Goal: Task Accomplishment & Management: Manage account settings

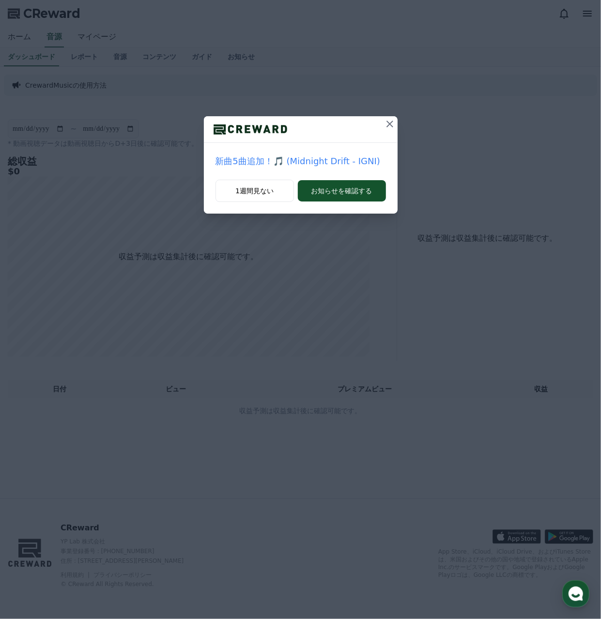
click at [391, 125] on icon at bounding box center [390, 124] width 7 height 7
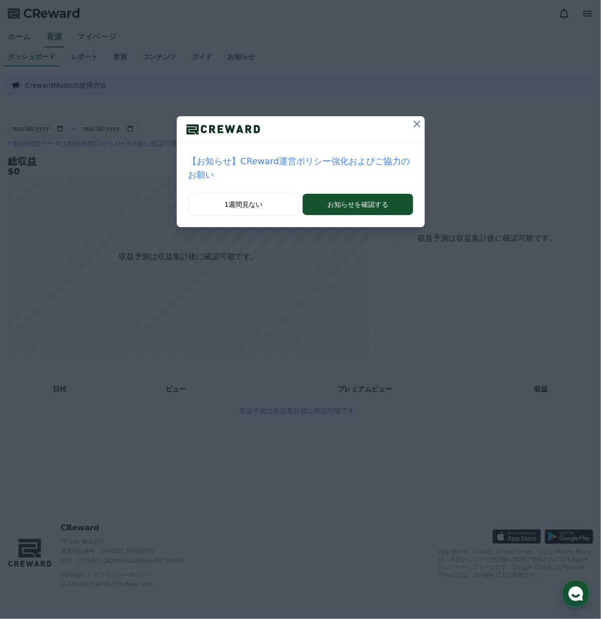
click at [411, 125] on icon at bounding box center [417, 124] width 12 height 12
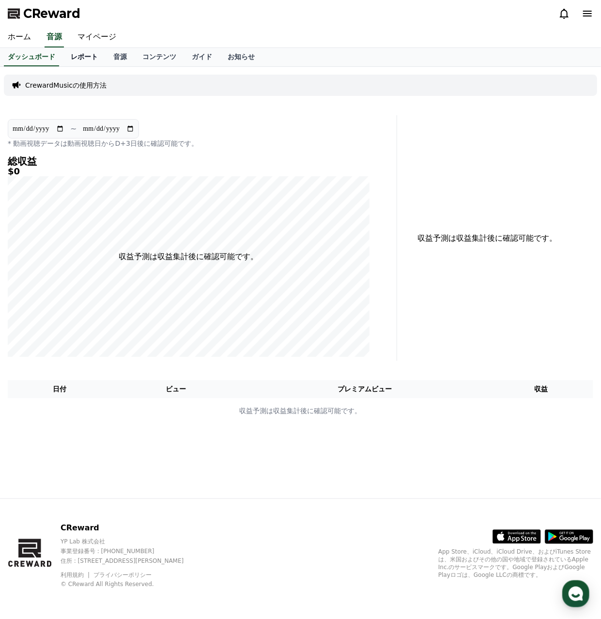
click at [69, 61] on link "レポート" at bounding box center [84, 57] width 43 height 18
click at [93, 36] on link "マイページ" at bounding box center [97, 37] width 54 height 20
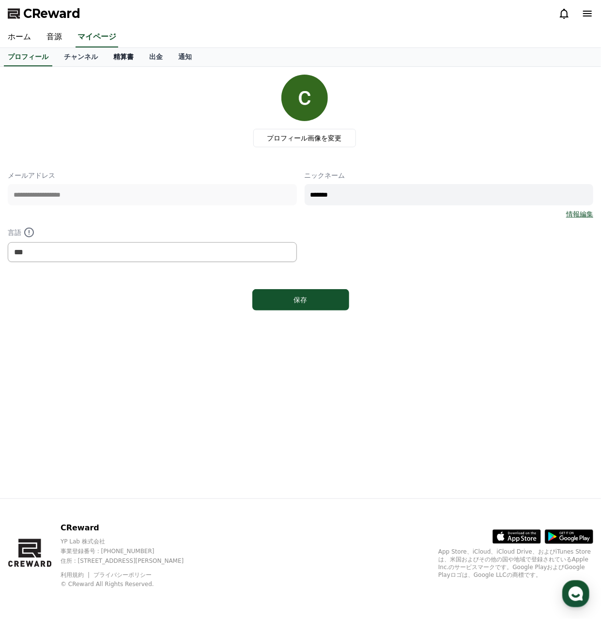
click at [106, 55] on link "精算書" at bounding box center [124, 57] width 36 height 18
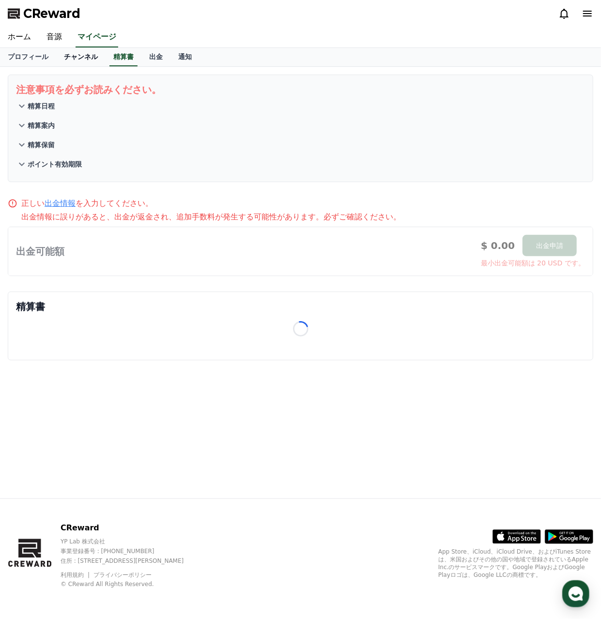
click at [56, 61] on link "チャンネル" at bounding box center [80, 57] width 49 height 18
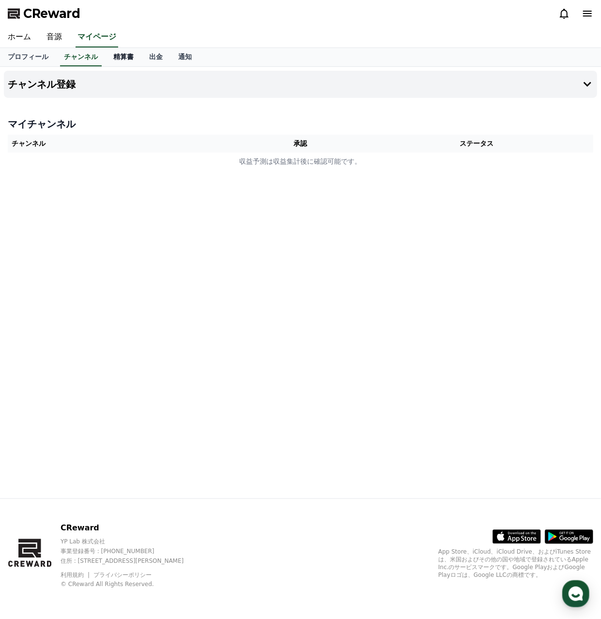
click at [118, 57] on link "精算書" at bounding box center [124, 57] width 36 height 18
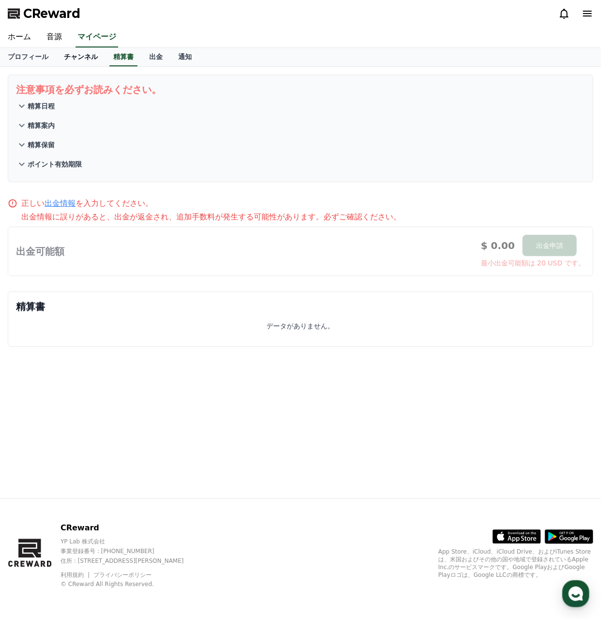
click at [68, 58] on link "チャンネル" at bounding box center [80, 57] width 49 height 18
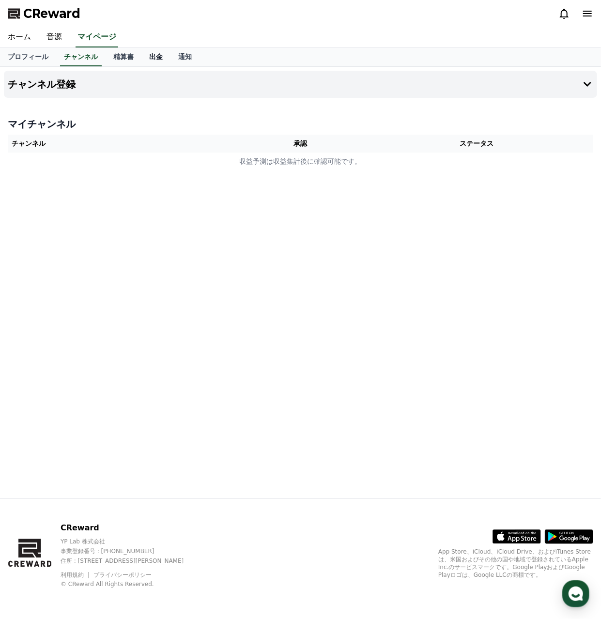
click at [141, 55] on link "出金" at bounding box center [155, 57] width 29 height 18
click at [56, 59] on link "チャンネル" at bounding box center [80, 57] width 49 height 18
click at [280, 85] on button "チャンネル登録" at bounding box center [300, 84] width 593 height 27
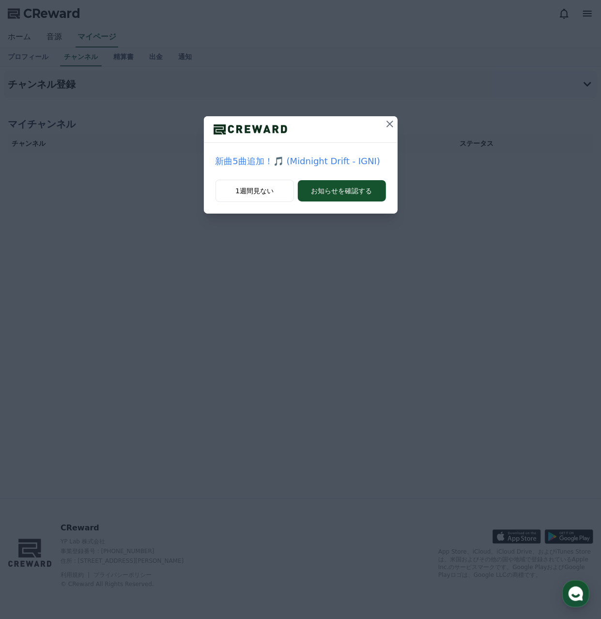
click at [388, 125] on icon at bounding box center [390, 124] width 12 height 12
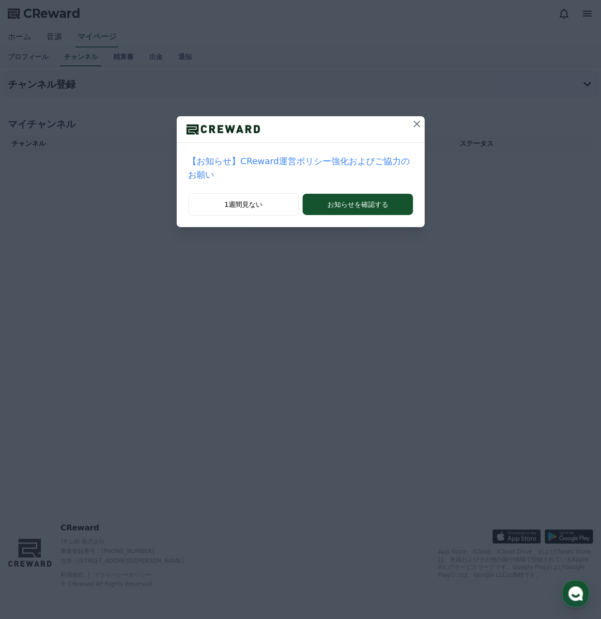
click at [412, 123] on icon at bounding box center [417, 124] width 12 height 12
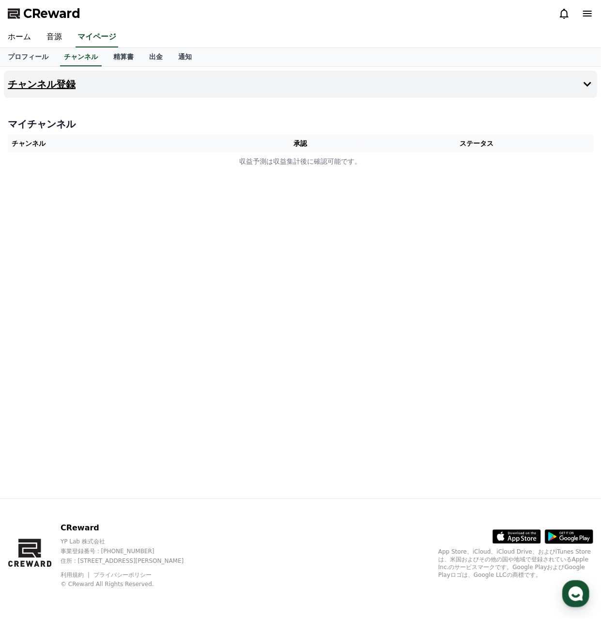
click at [56, 81] on h4 "チャンネル登録" at bounding box center [42, 84] width 68 height 11
